Goal: Task Accomplishment & Management: Manage account settings

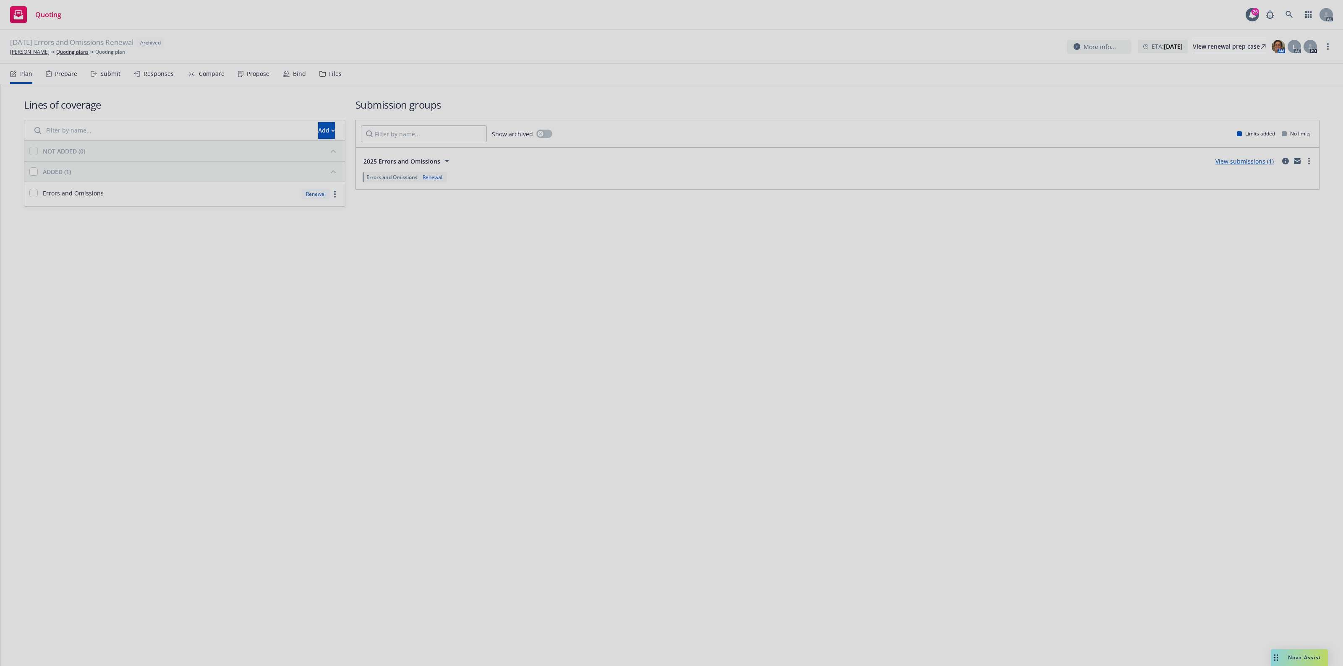
drag, startPoint x: 404, startPoint y: 290, endPoint x: 411, endPoint y: 266, distance: 24.6
click at [408, 281] on div at bounding box center [671, 333] width 1343 height 666
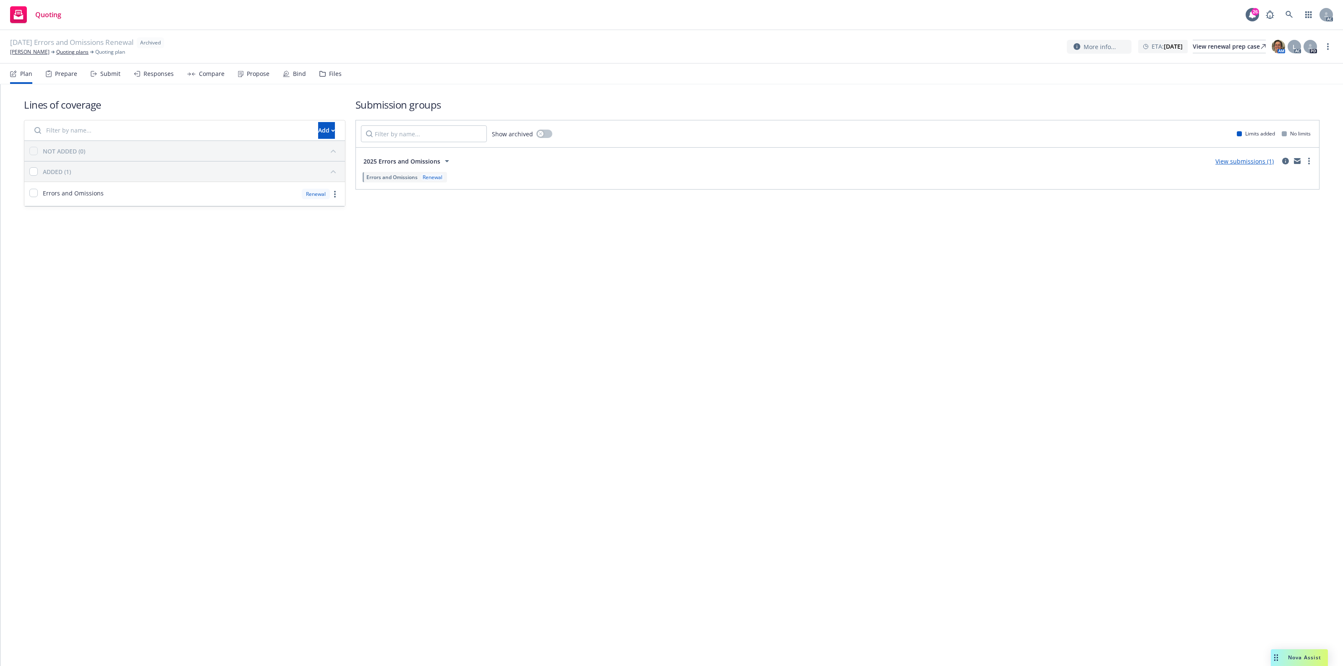
click at [326, 78] on div "Files" at bounding box center [330, 74] width 22 height 20
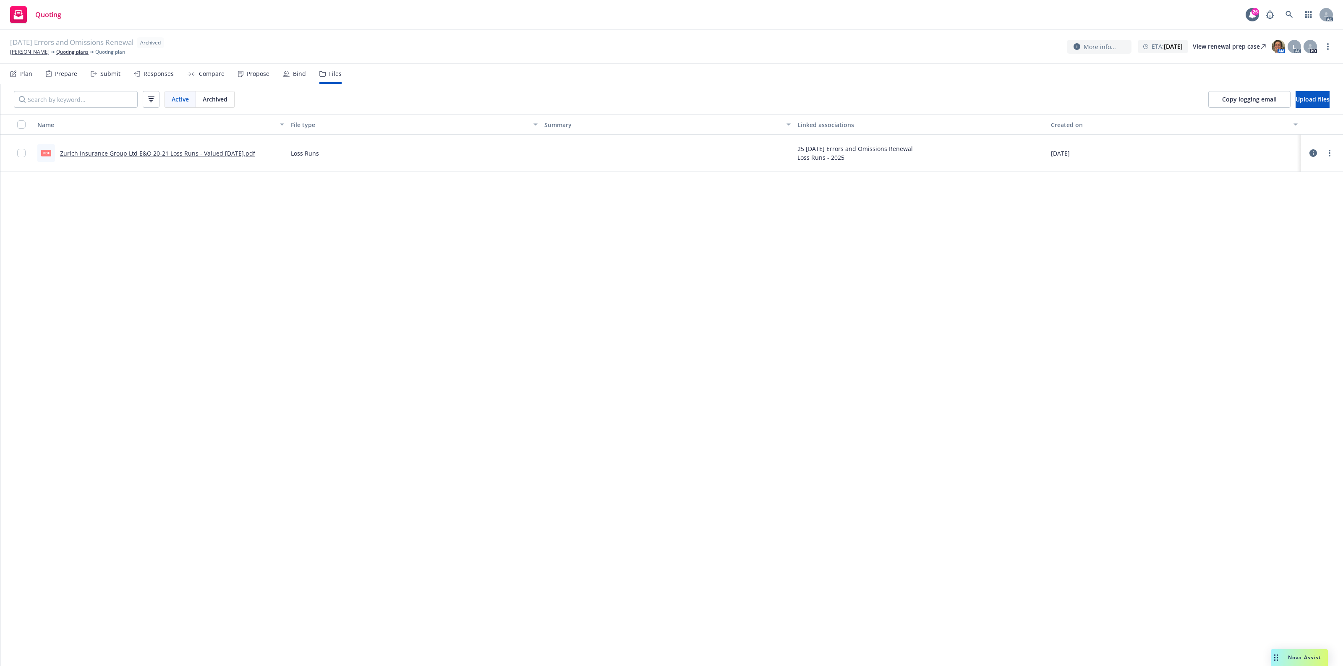
click at [1310, 151] on icon at bounding box center [1313, 153] width 8 height 8
click at [1300, 98] on span "Upload files" at bounding box center [1312, 99] width 34 height 8
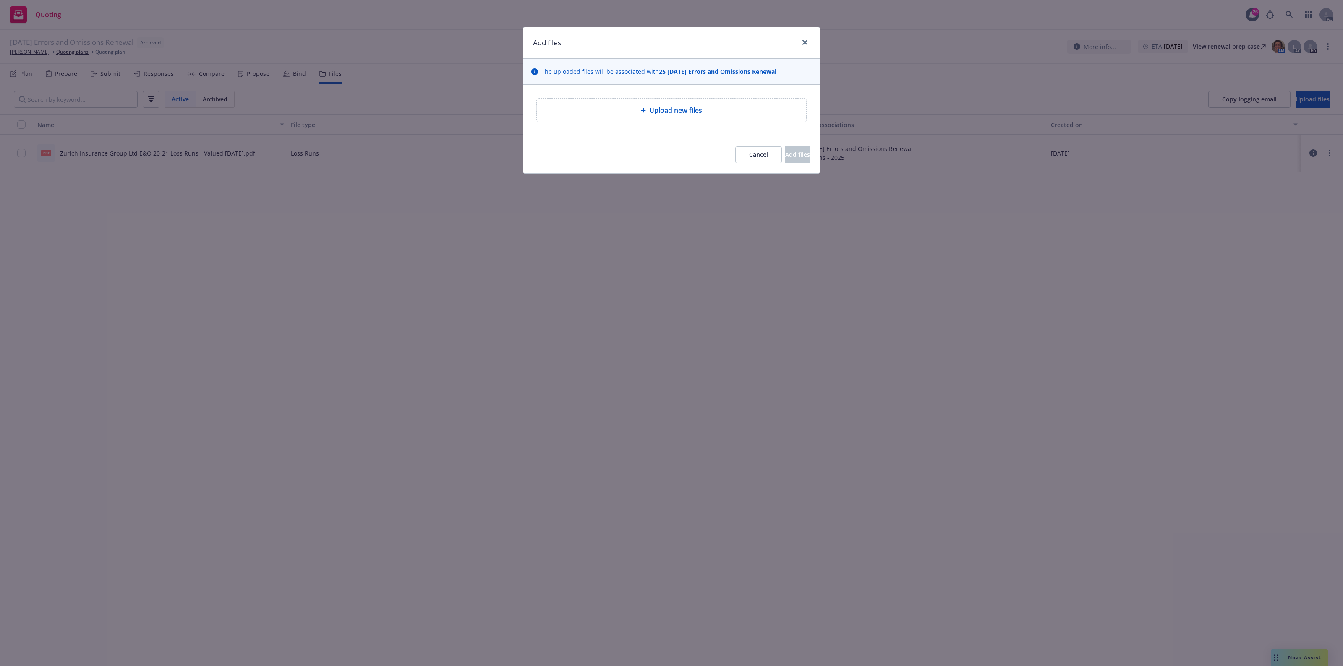
click at [746, 117] on div "Upload new files" at bounding box center [671, 111] width 269 height 24
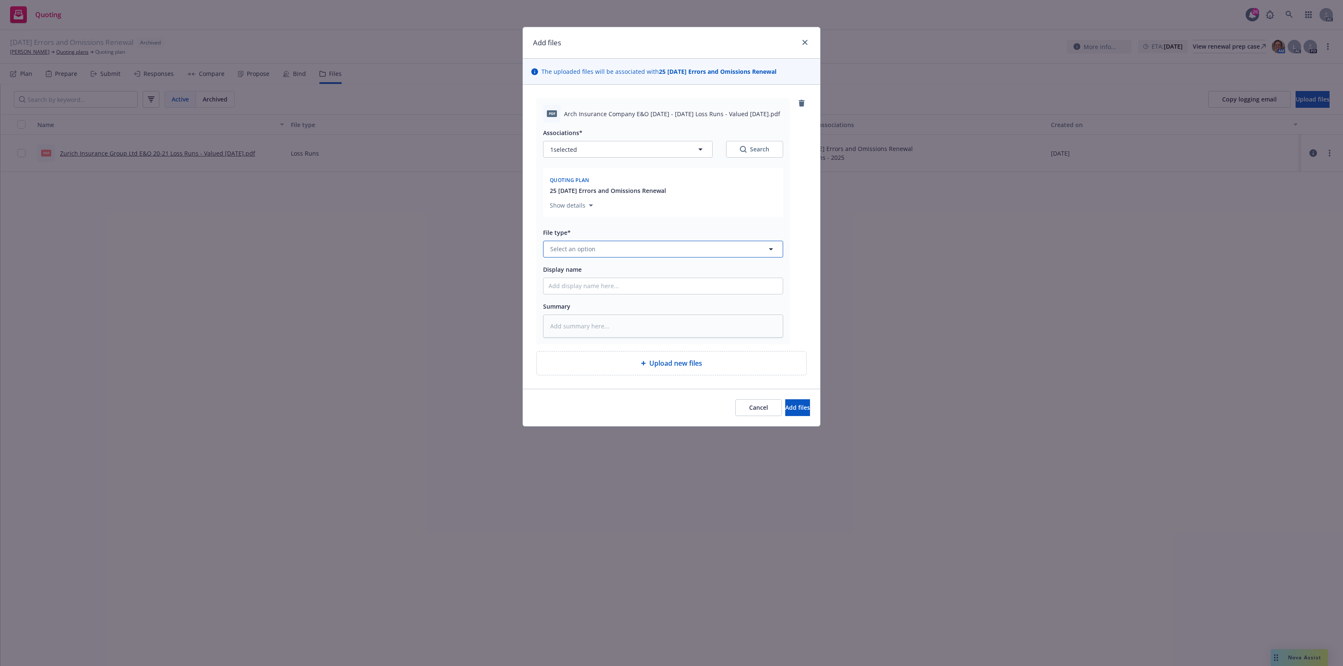
click at [613, 244] on button "Select an option" at bounding box center [663, 249] width 240 height 17
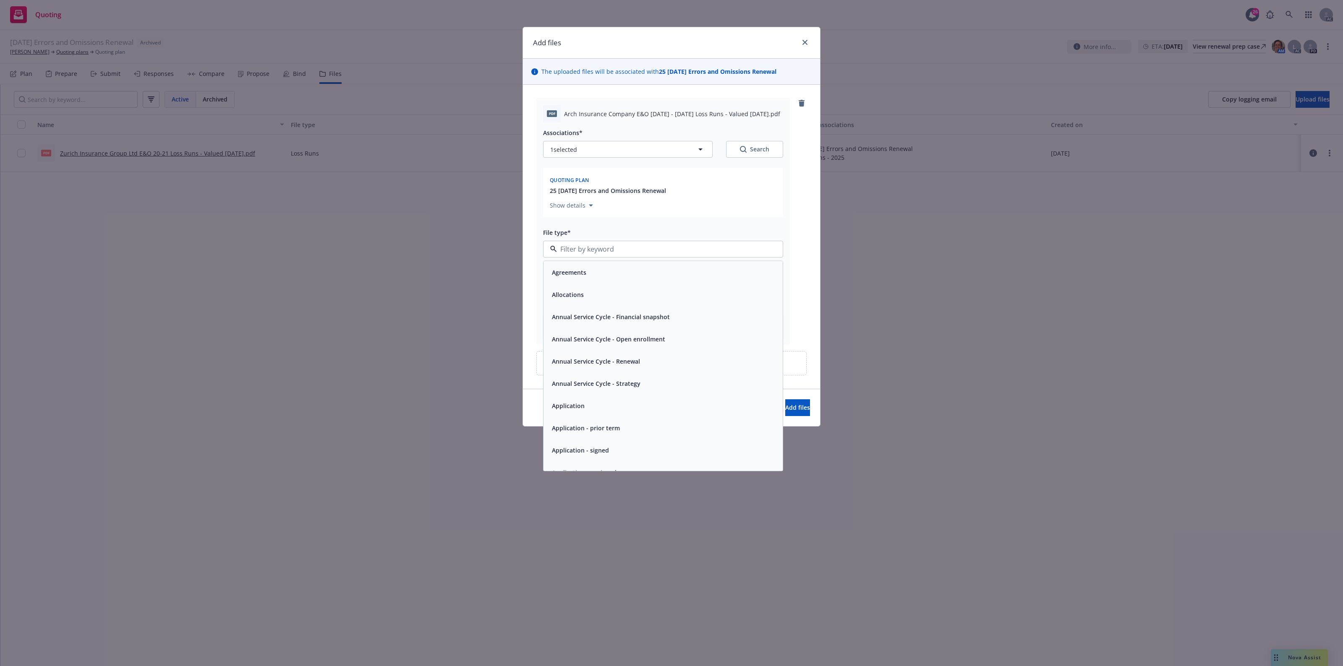
type input "`"
type textarea "x"
paste input "Loss Runs"
type input "Loss Runs"
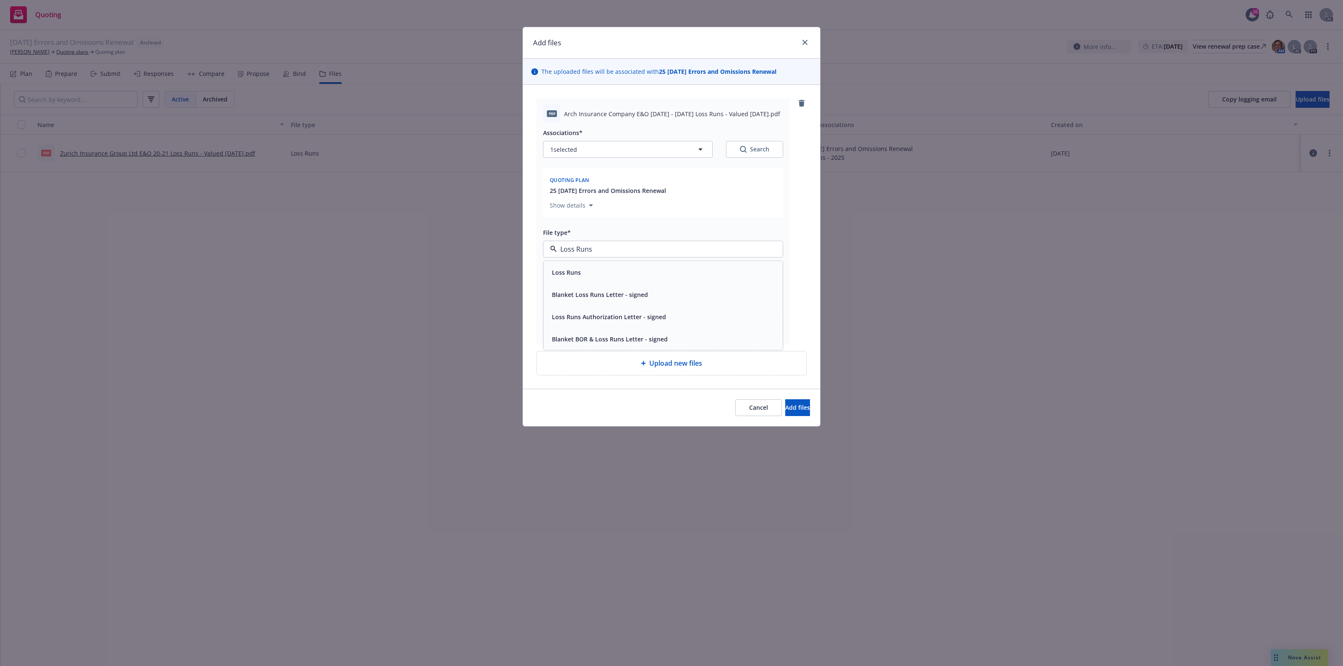
click at [586, 264] on div "Loss Runs" at bounding box center [662, 272] width 239 height 22
click at [751, 154] on button "Search" at bounding box center [754, 149] width 57 height 17
type textarea "x"
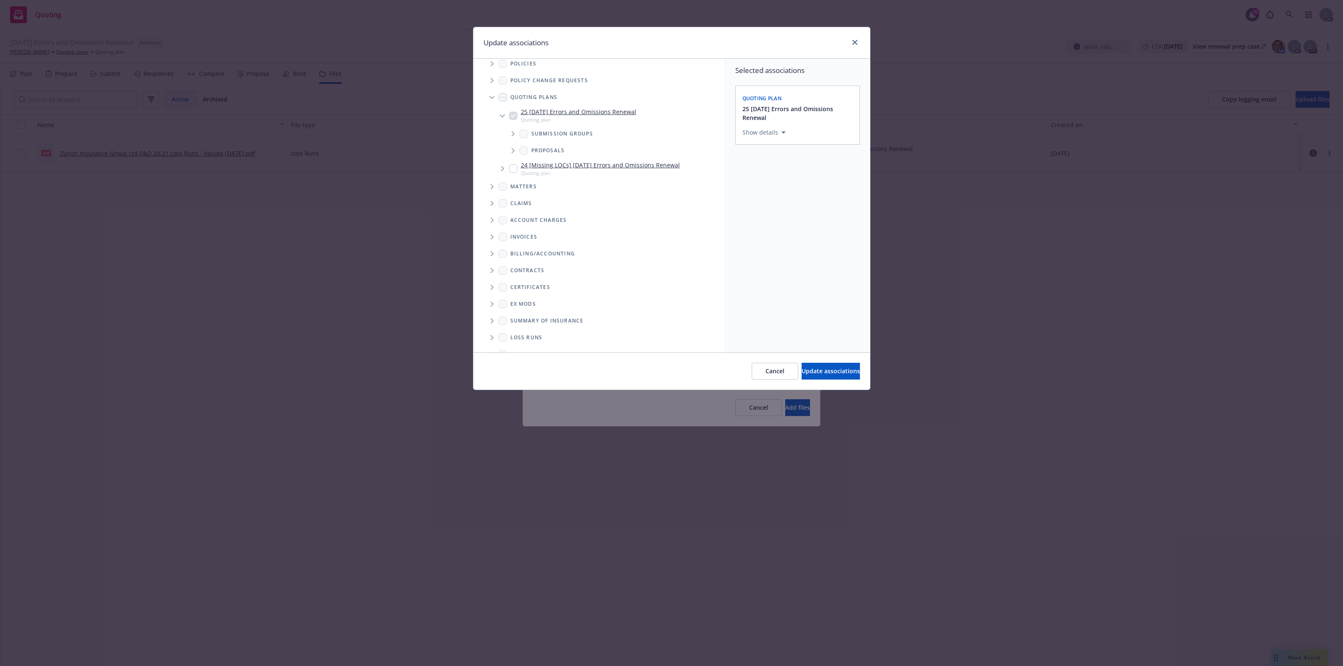
scroll to position [23, 0]
click at [489, 318] on span "Folder Tree Example" at bounding box center [491, 322] width 13 height 13
click at [521, 313] on div "New Loss Runs folder" at bounding box center [613, 307] width 218 height 16
click at [520, 315] on div "2025" at bounding box center [613, 323] width 218 height 16
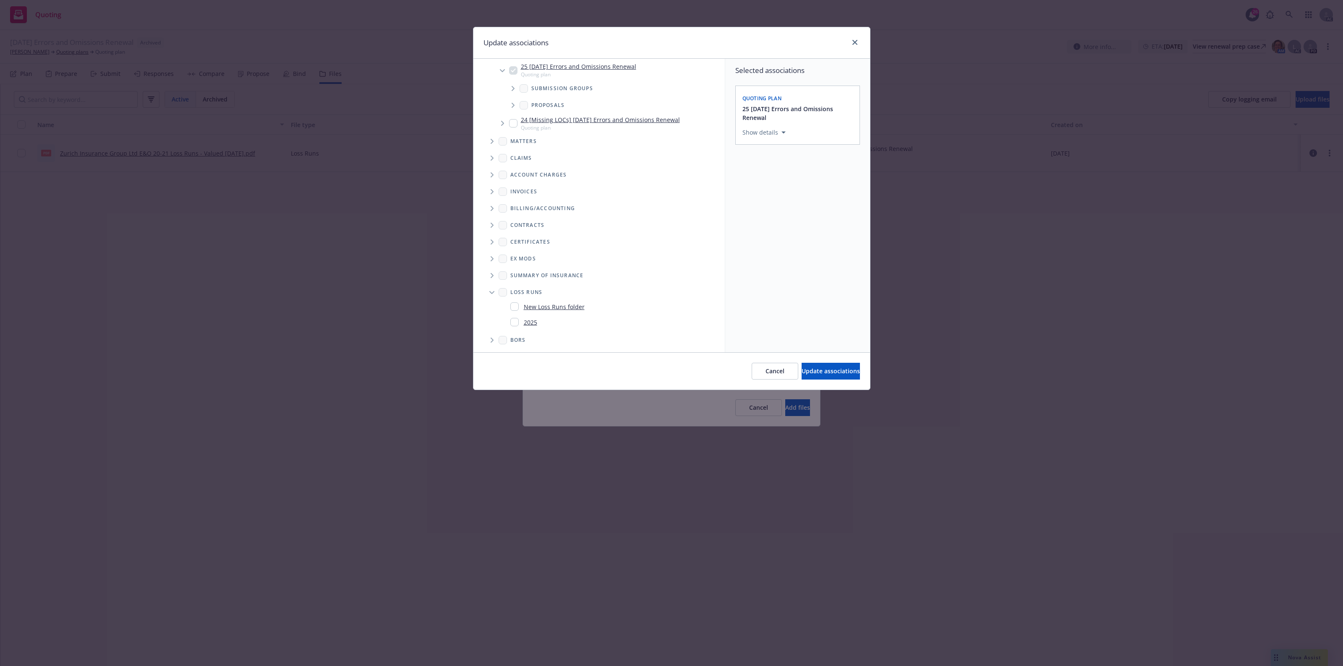
click at [519, 316] on div "2025" at bounding box center [523, 322] width 27 height 12
click at [514, 326] on input "Folder Tree Example" at bounding box center [514, 322] width 8 height 8
click at [531, 316] on div "2025" at bounding box center [523, 322] width 27 height 12
checkbox input "true"
click at [807, 360] on div "Cancel Update associations" at bounding box center [671, 371] width 397 height 37
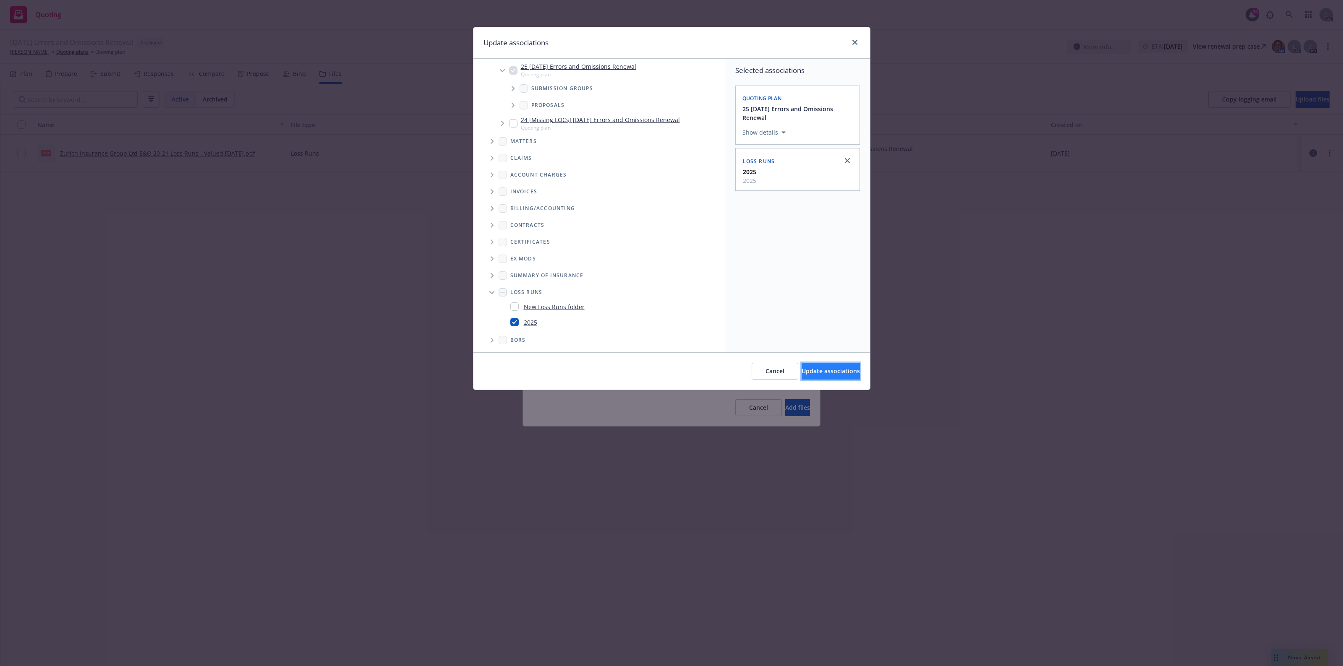
click at [807, 367] on span "Update associations" at bounding box center [831, 371] width 58 height 8
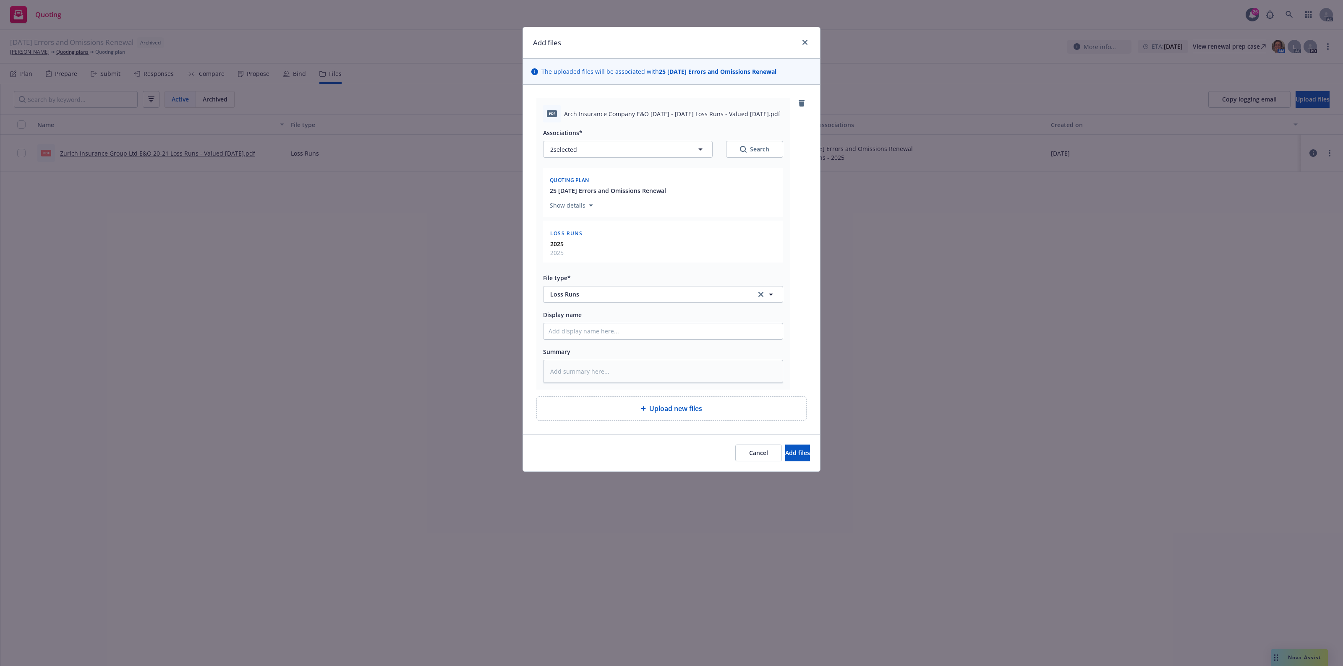
click at [779, 444] on div "Cancel Add files" at bounding box center [671, 452] width 297 height 37
click at [785, 450] on span "Add files" at bounding box center [797, 453] width 25 height 8
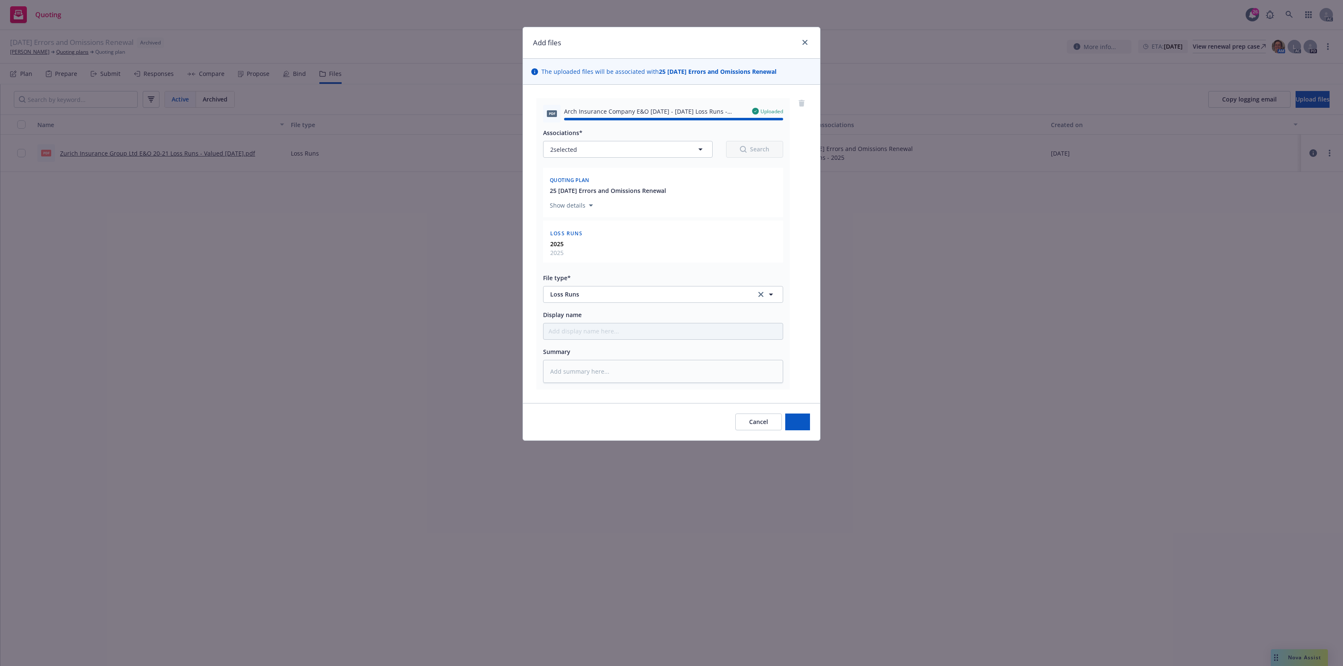
type textarea "x"
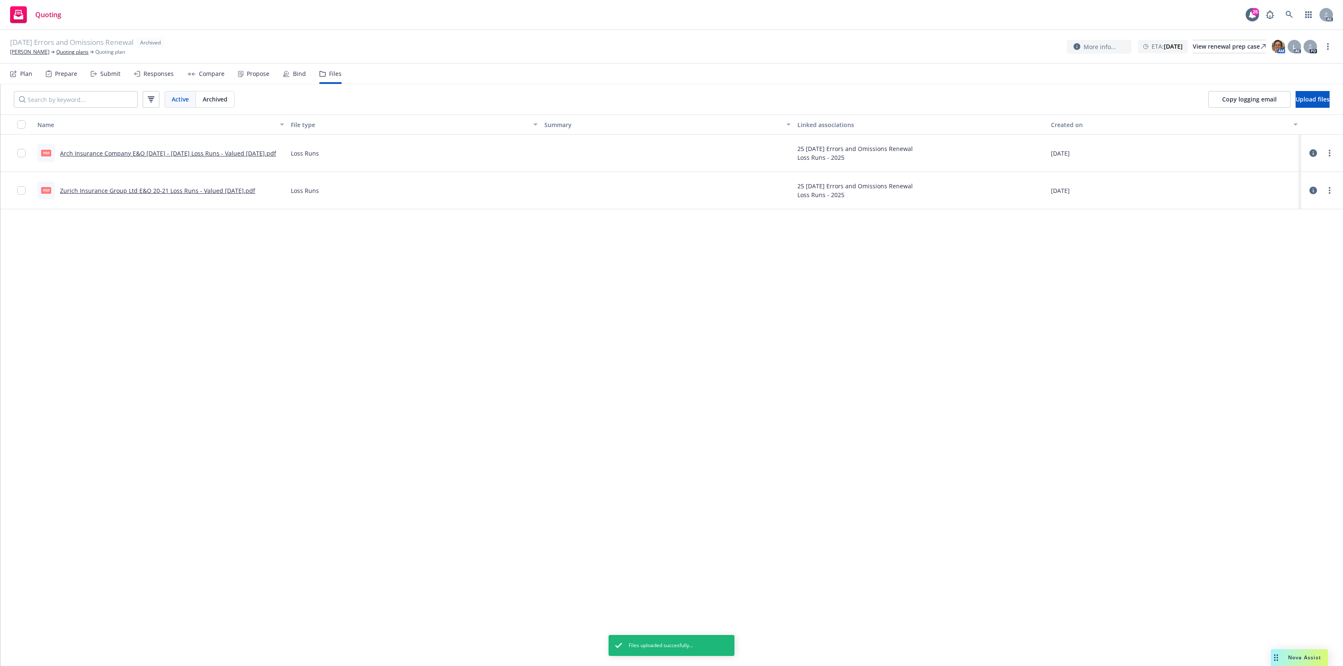
drag, startPoint x: 588, startPoint y: 310, endPoint x: 582, endPoint y: 292, distance: 18.6
click at [588, 307] on div "Name File type Summary Linked associations Created on pdf Arch Insurance Compan…" at bounding box center [671, 391] width 1342 height 552
